Goal: Information Seeking & Learning: Learn about a topic

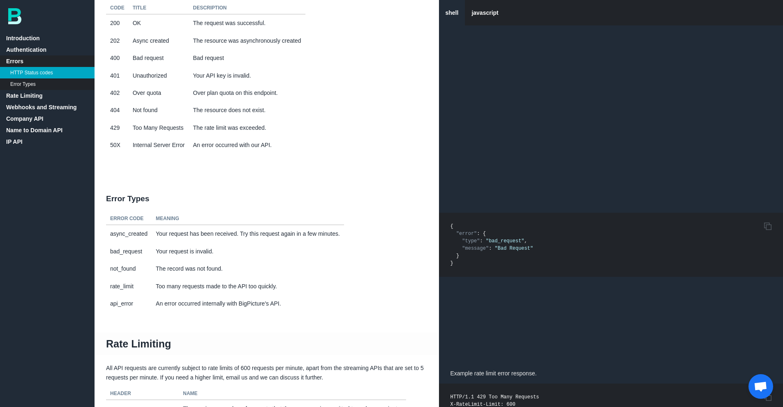
scroll to position [366, 0]
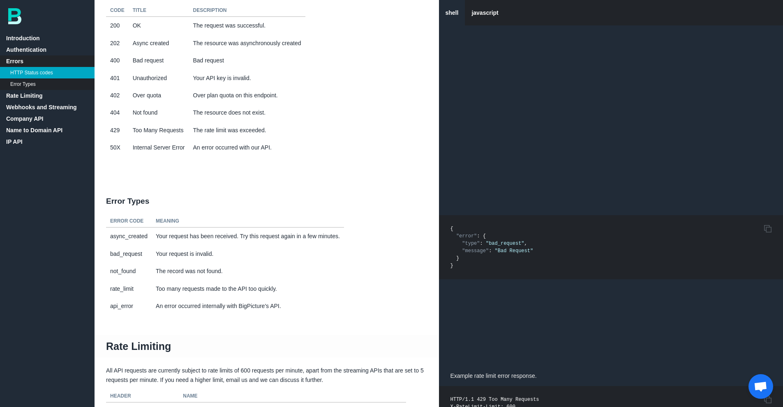
click at [21, 137] on link "IP API" at bounding box center [47, 142] width 94 height 12
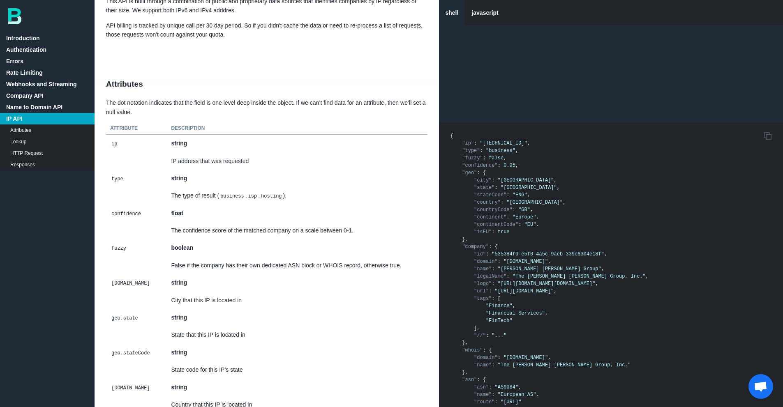
scroll to position [5060, 0]
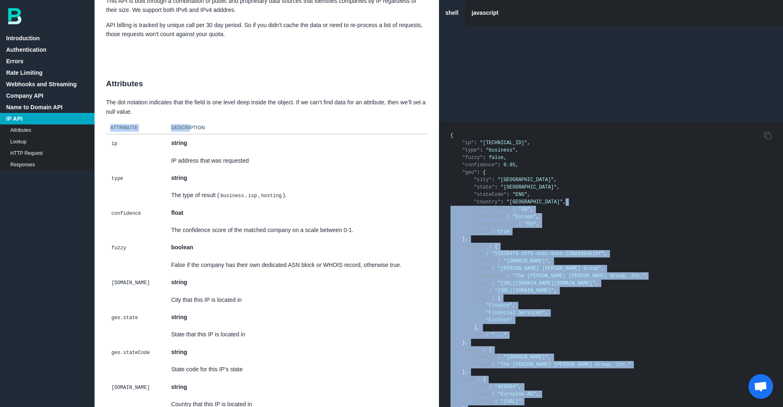
drag, startPoint x: 190, startPoint y: 145, endPoint x: 557, endPoint y: 220, distance: 374.1
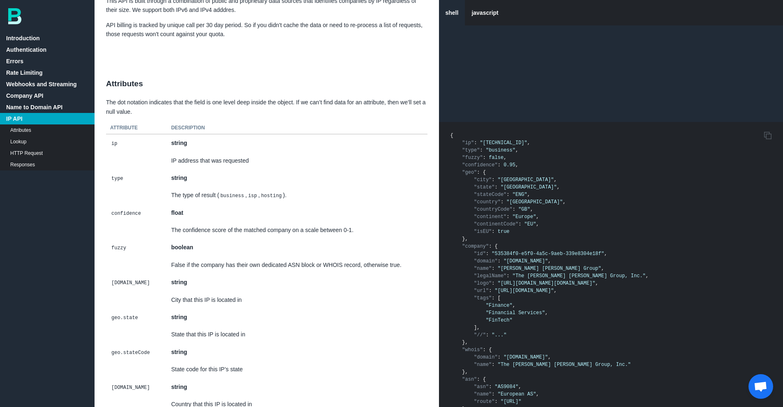
drag, startPoint x: 287, startPoint y: 117, endPoint x: 280, endPoint y: 122, distance: 8.5
click at [278, 116] on p "The dot notation indicates that the field is one level deep inside the object. …" at bounding box center [266, 107] width 344 height 18
click at [279, 116] on p "The dot notation indicates that the field is one level deep inside the object. …" at bounding box center [266, 107] width 344 height 18
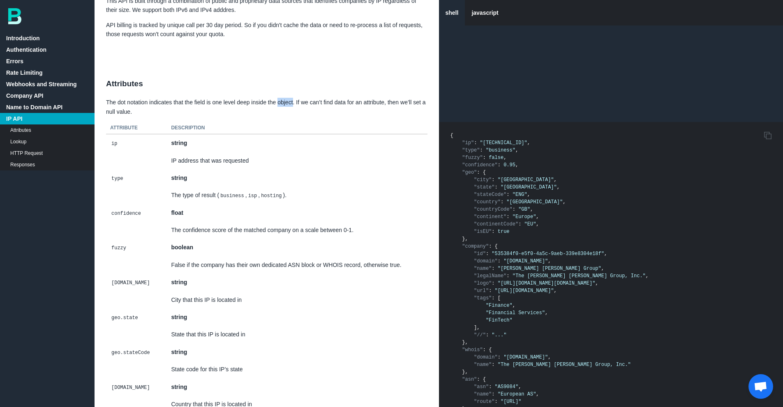
click at [280, 116] on p "The dot notation indicates that the field is one level deep inside the object. …" at bounding box center [266, 107] width 344 height 18
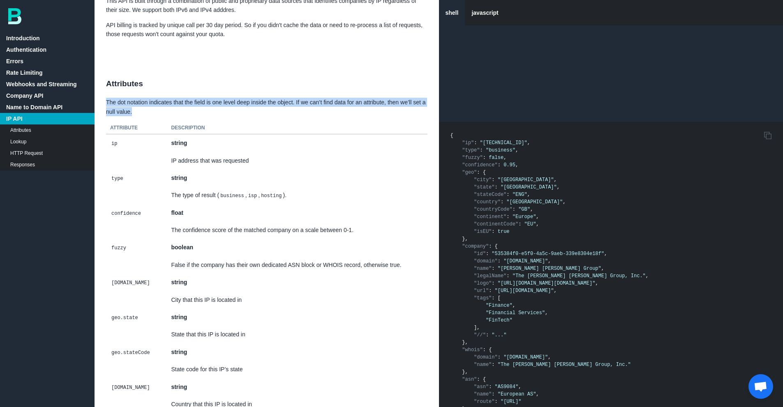
click at [280, 116] on p "The dot notation indicates that the field is one level deep inside the object. …" at bounding box center [266, 107] width 344 height 18
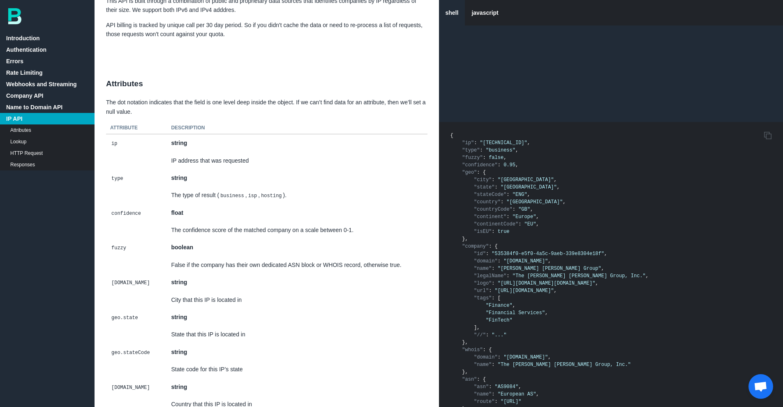
click at [223, 134] on th "Description" at bounding box center [297, 128] width 260 height 12
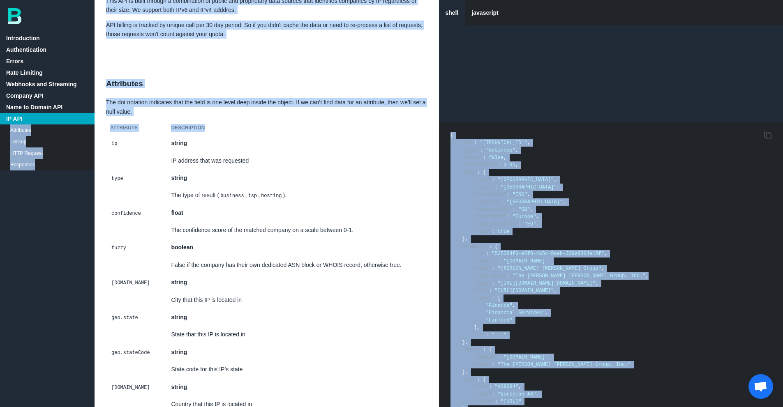
drag, startPoint x: 182, startPoint y: 149, endPoint x: 84, endPoint y: 124, distance: 100.8
click at [259, 116] on p "The dot notation indicates that the field is one level deep inside the object. …" at bounding box center [266, 107] width 344 height 18
click at [258, 116] on p "The dot notation indicates that the field is one level deep inside the object. …" at bounding box center [266, 107] width 344 height 18
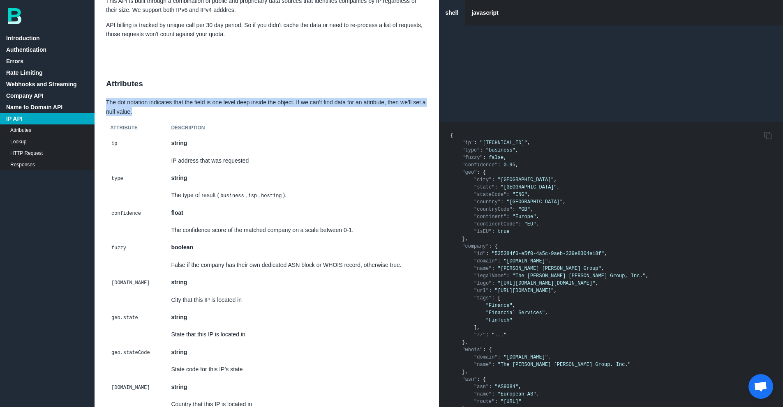
click at [258, 116] on p "The dot notation indicates that the field is one level deep inside the object. …" at bounding box center [266, 107] width 344 height 18
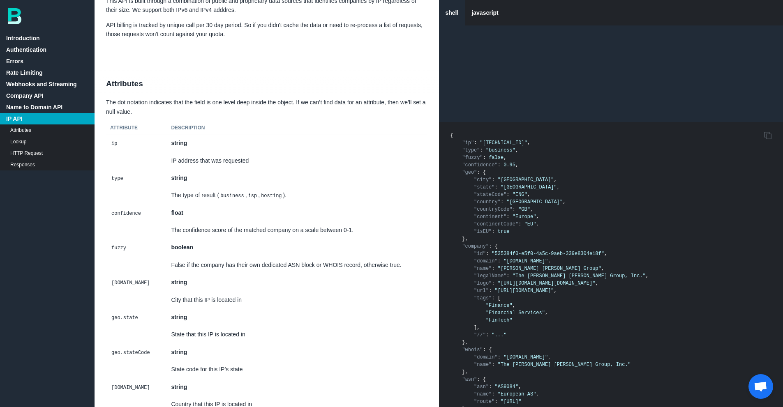
click at [380, 274] on td "False if the company has their own dedicated ASN block or WHOIS record, otherwi…" at bounding box center [297, 264] width 260 height 17
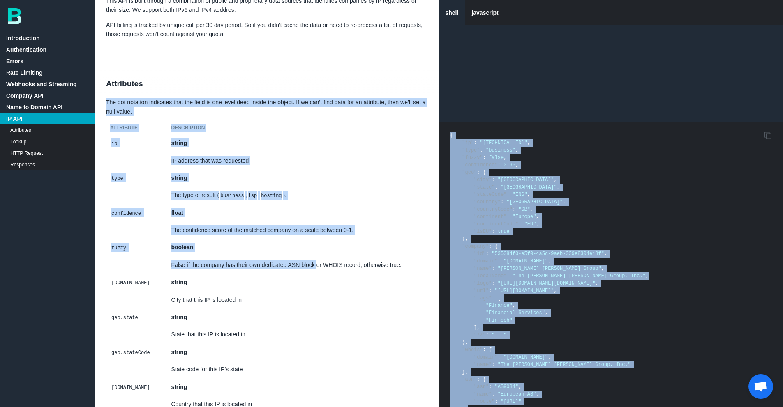
drag, startPoint x: 317, startPoint y: 290, endPoint x: 100, endPoint y: 111, distance: 281.1
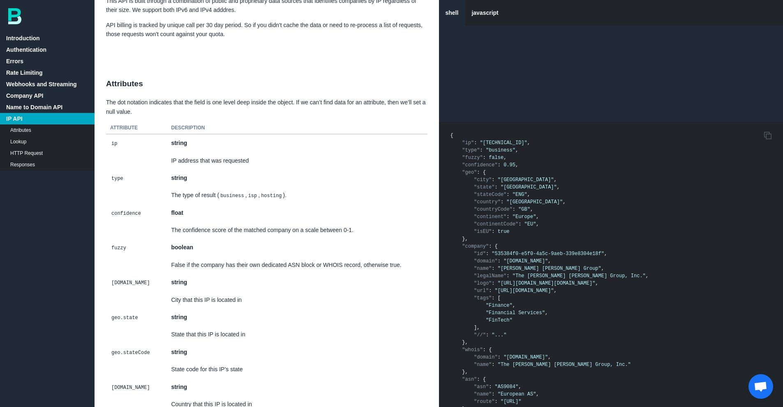
drag, startPoint x: 106, startPoint y: 98, endPoint x: 101, endPoint y: 101, distance: 5.5
click at [101, 98] on h2 "Attributes" at bounding box center [266, 84] width 344 height 28
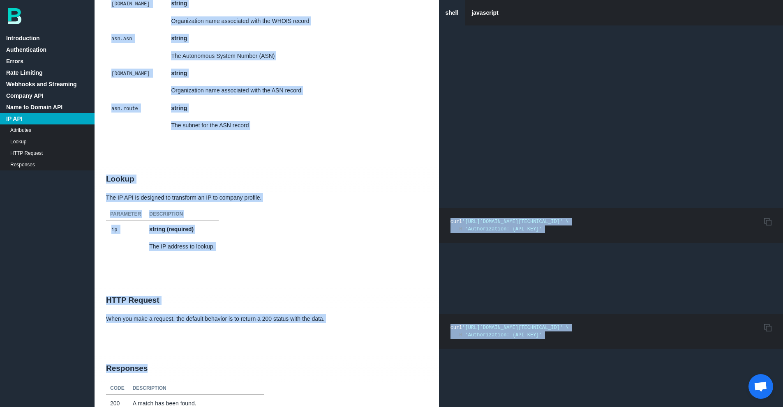
scroll to position [5762, 0]
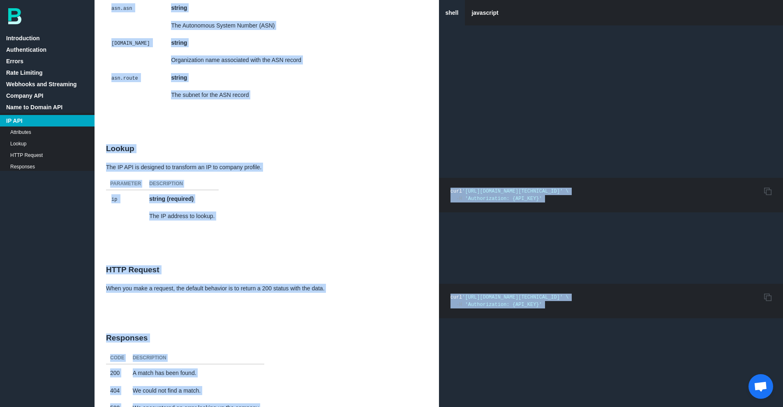
scroll to position [5762, 0]
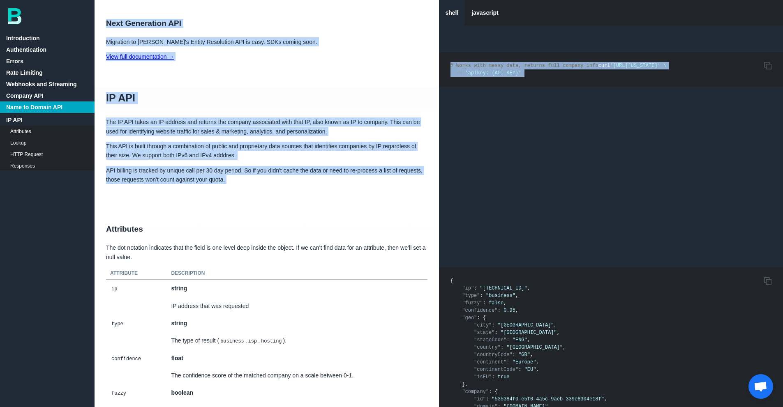
scroll to position [4854, 0]
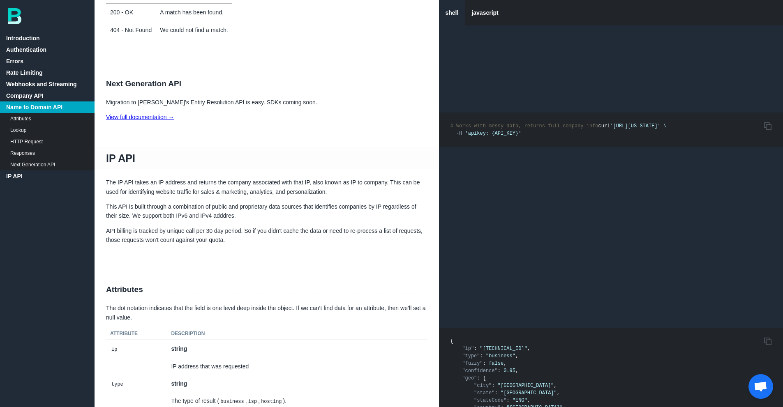
drag, startPoint x: 101, startPoint y: 101, endPoint x: 361, endPoint y: 276, distance: 313.6
click at [155, 120] on link "View full documentation →" at bounding box center [140, 117] width 68 height 7
